Goal: Task Accomplishment & Management: Use online tool/utility

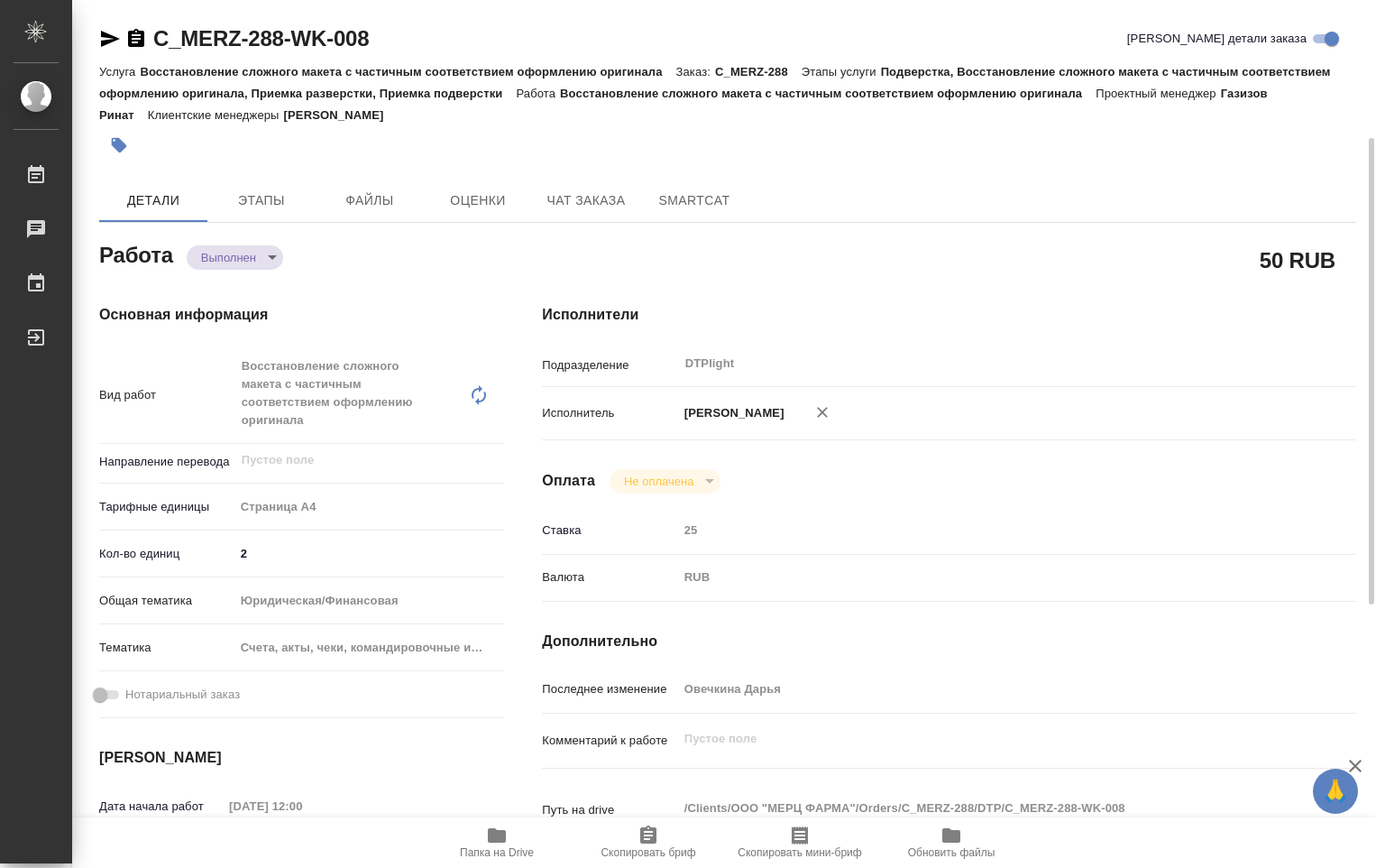
scroll to position [90, 0]
type textarea "x"
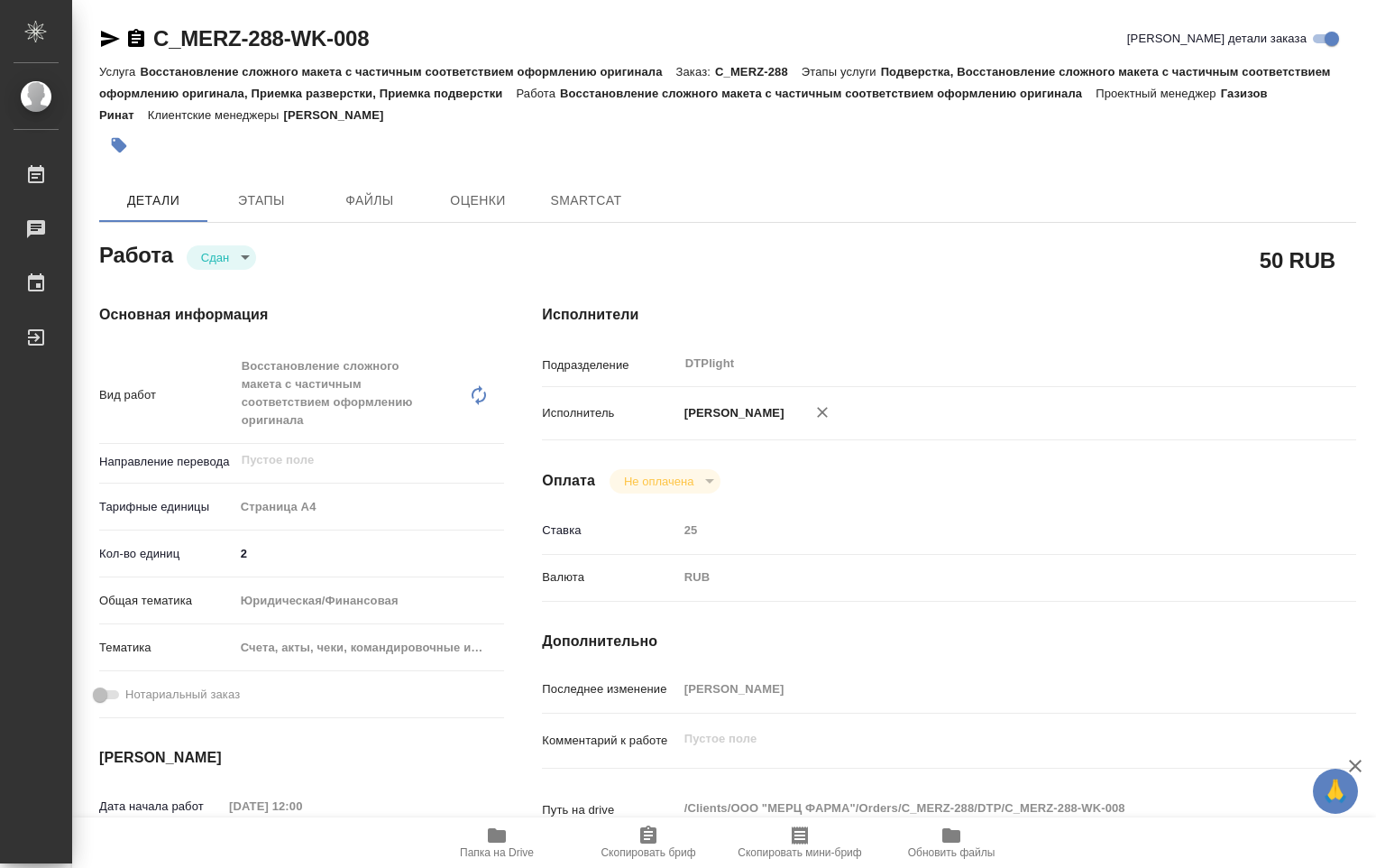
type textarea "x"
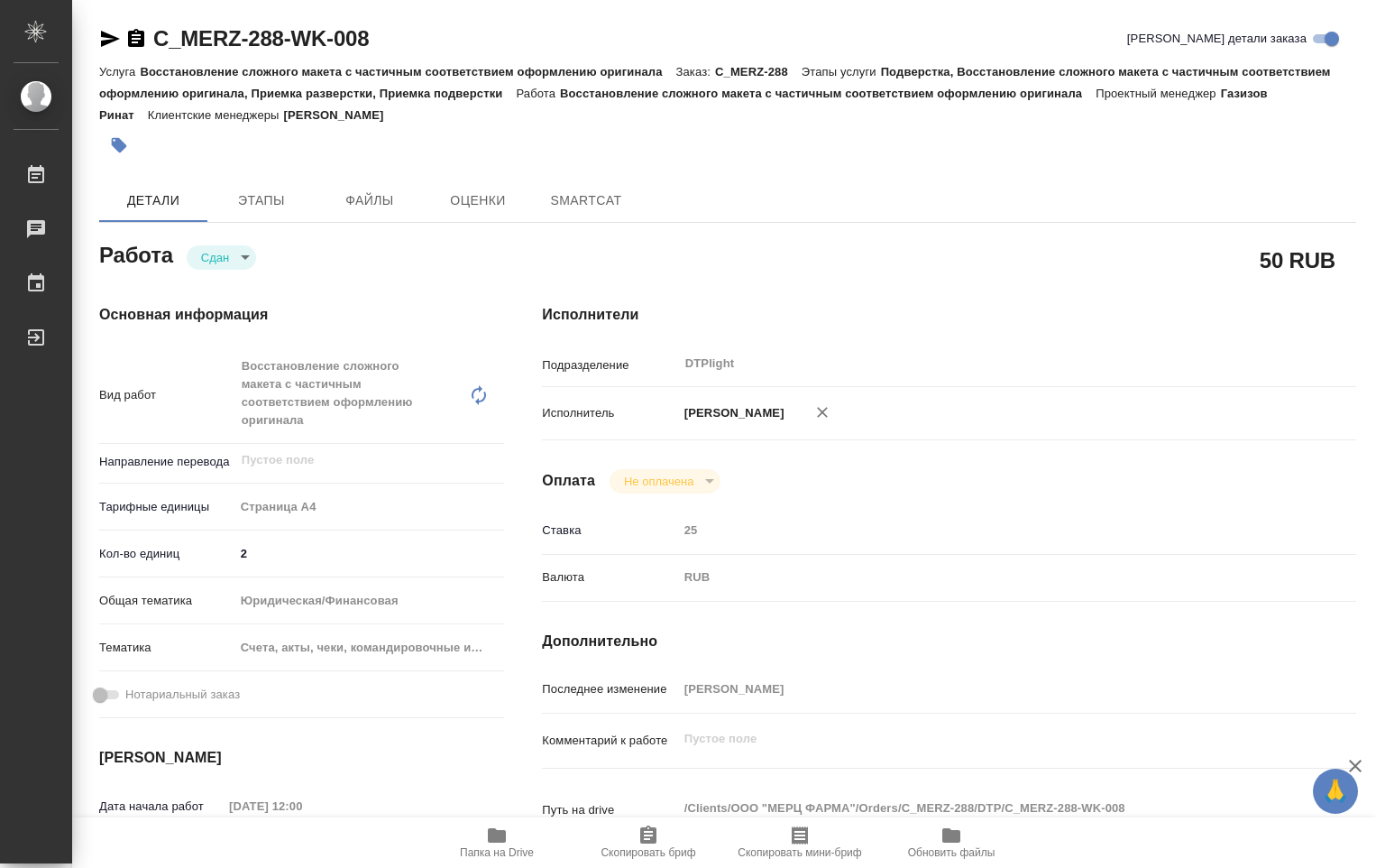
type textarea "x"
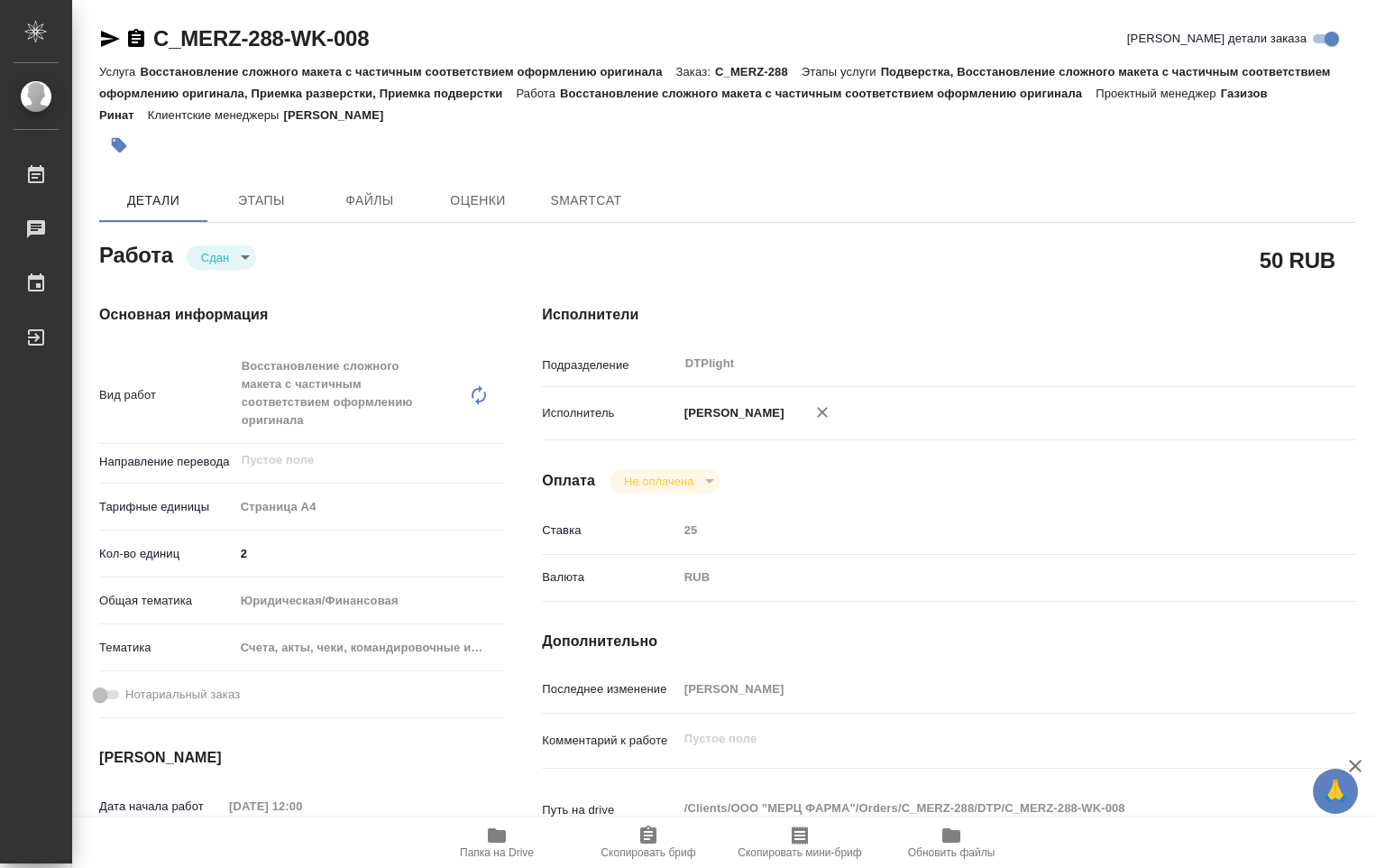
type textarea "x"
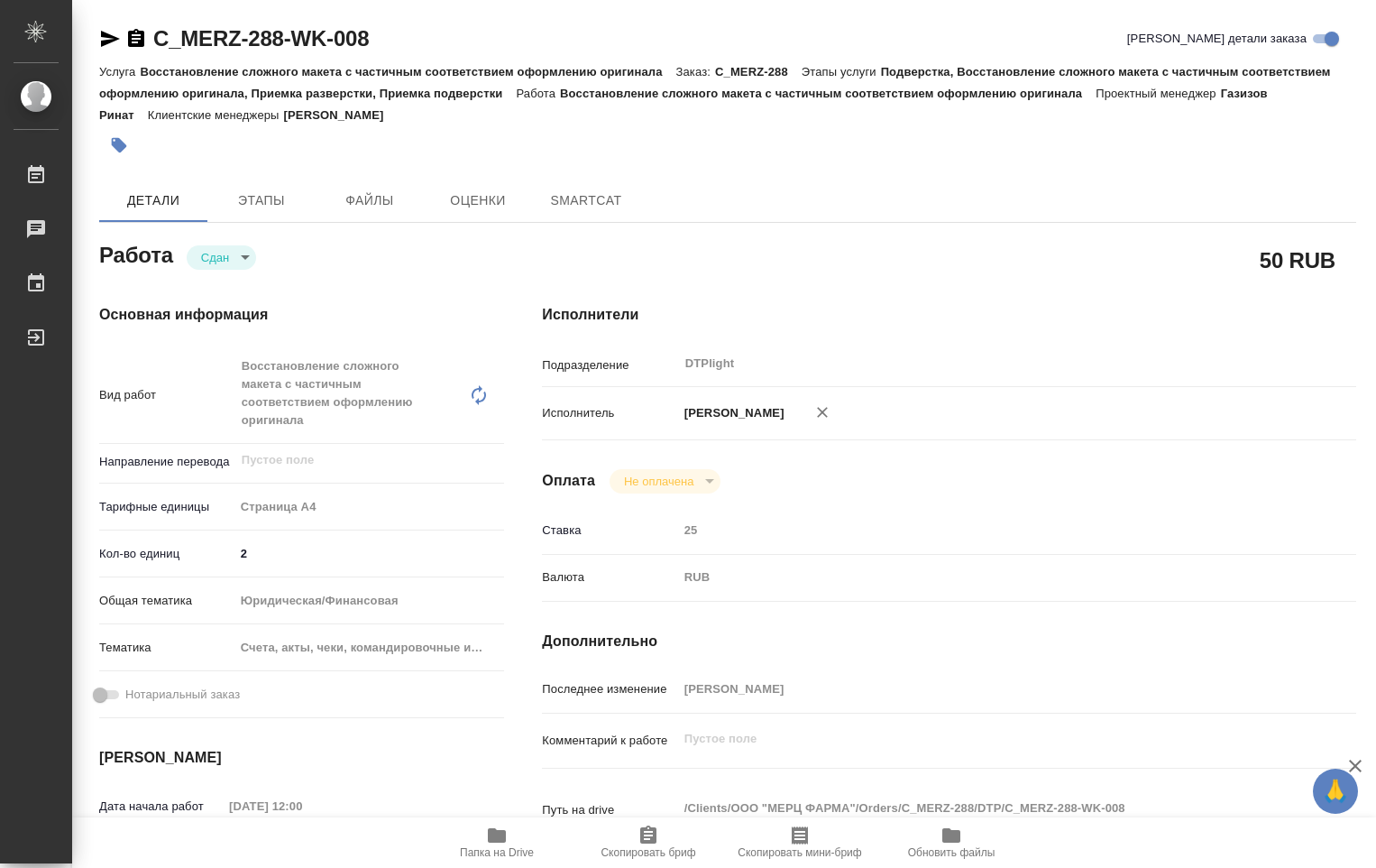
type textarea "x"
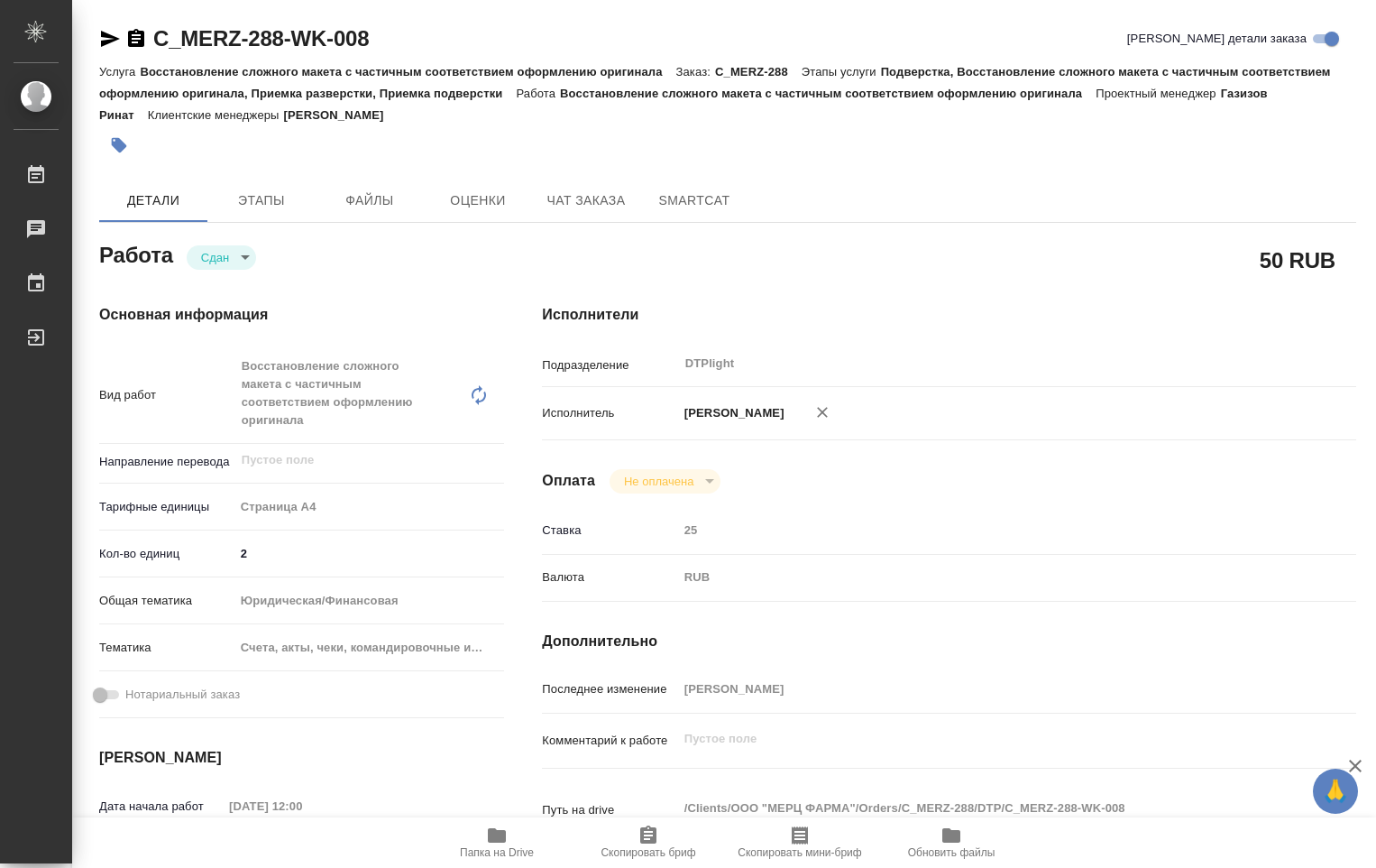
type textarea "x"
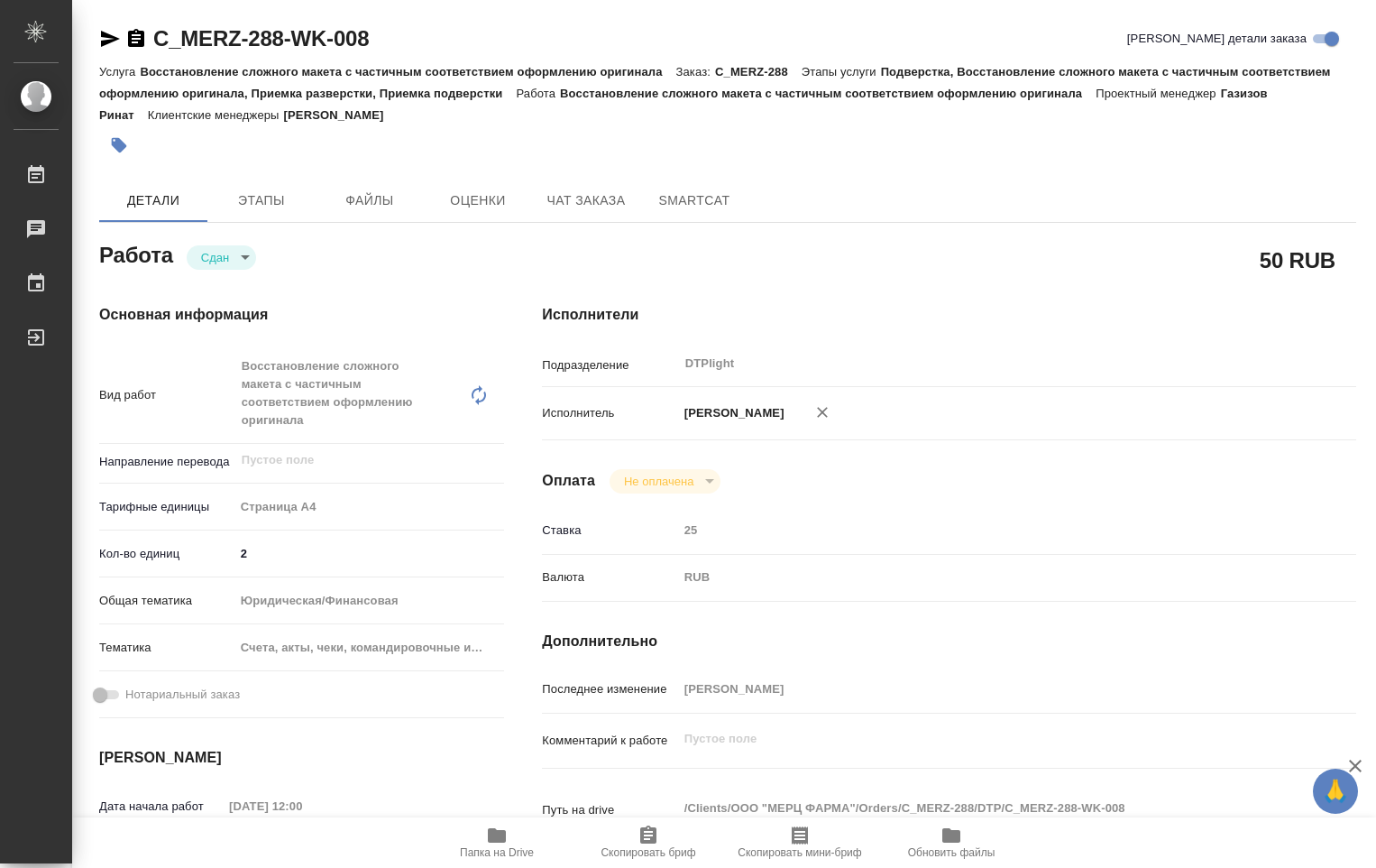
type textarea "x"
